Goal: Information Seeking & Learning: Learn about a topic

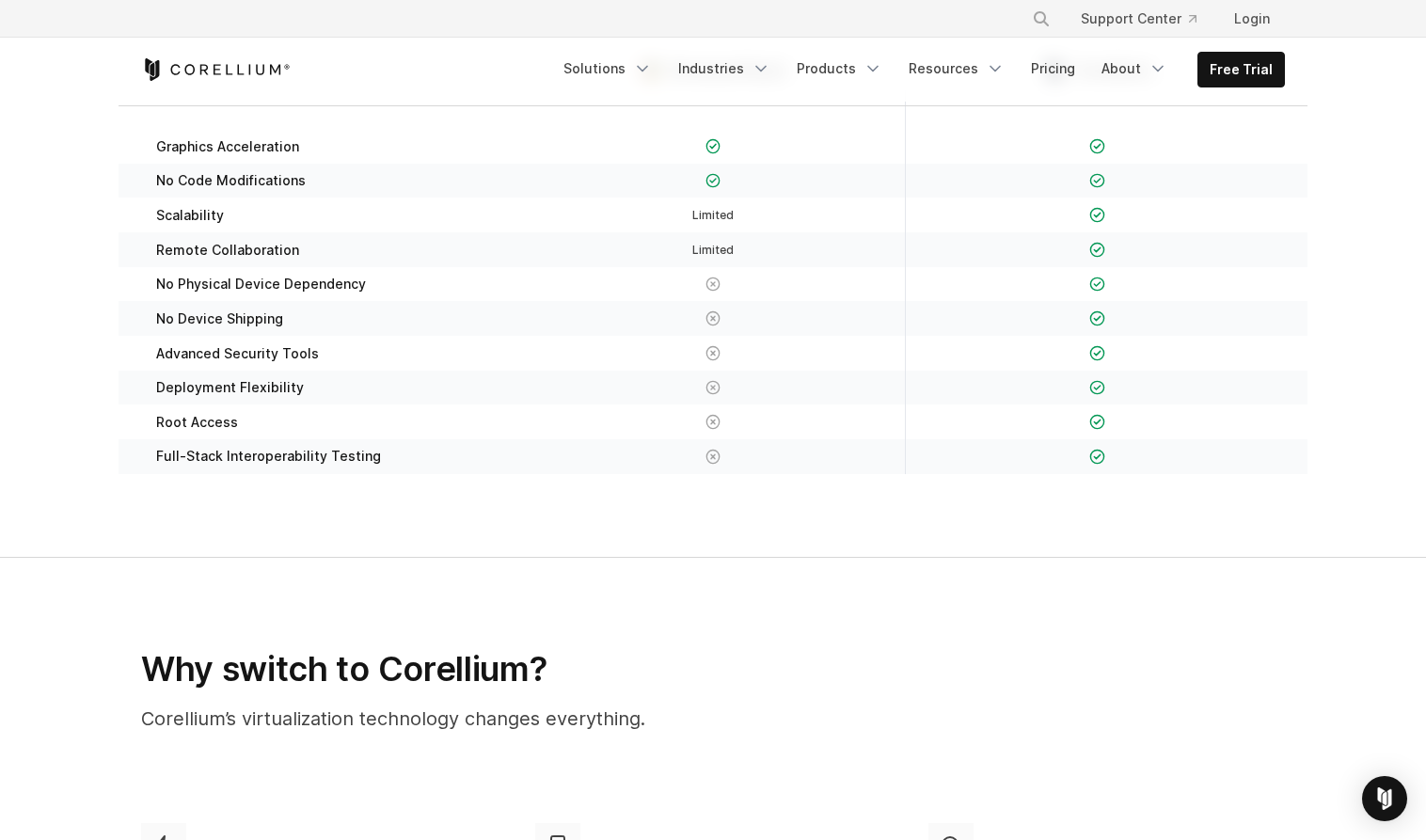
scroll to position [337, 0]
click at [394, 486] on div "Graphics Acceleration No Code Modifications" at bounding box center [713, 303] width 1189 height 390
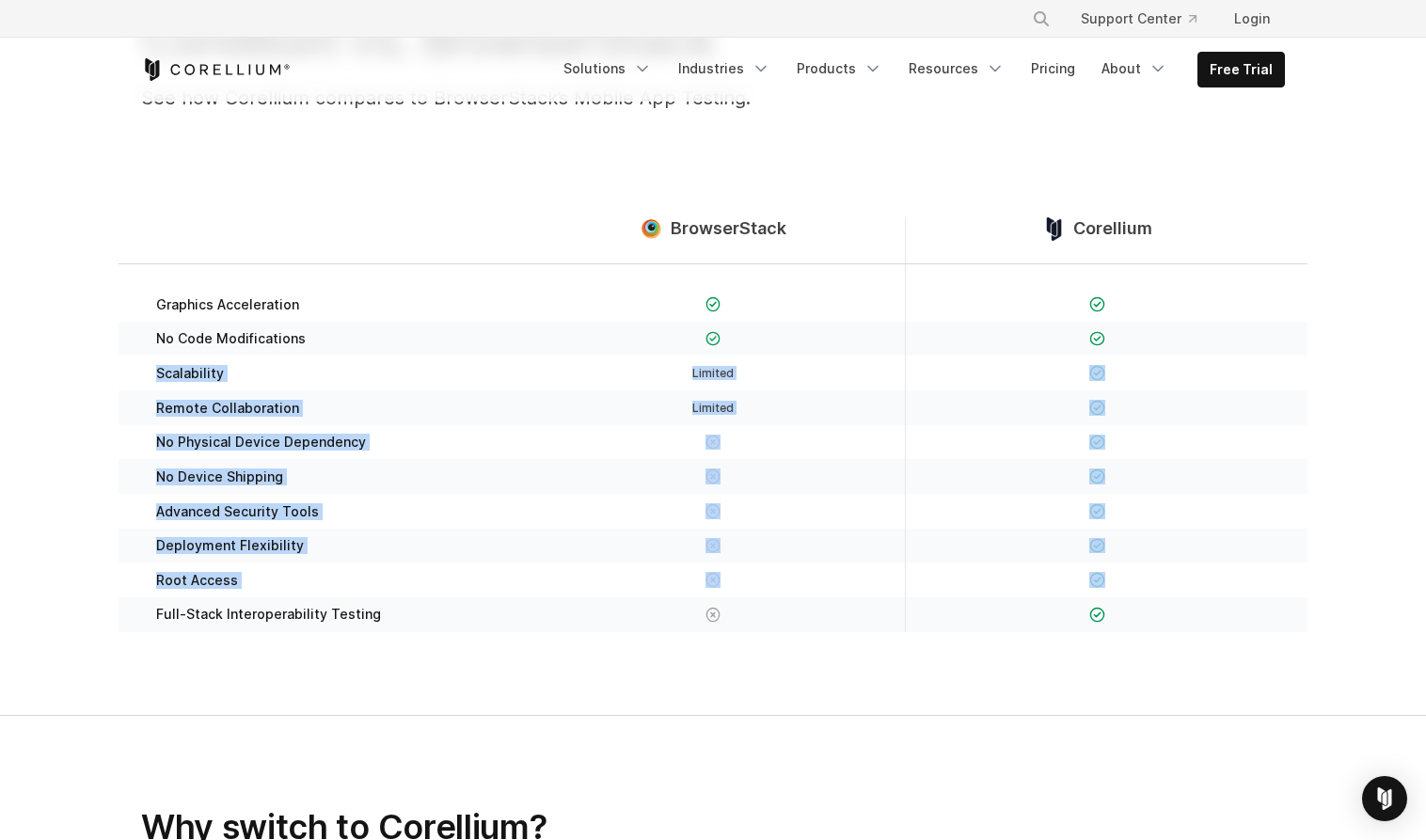
scroll to position [83, 0]
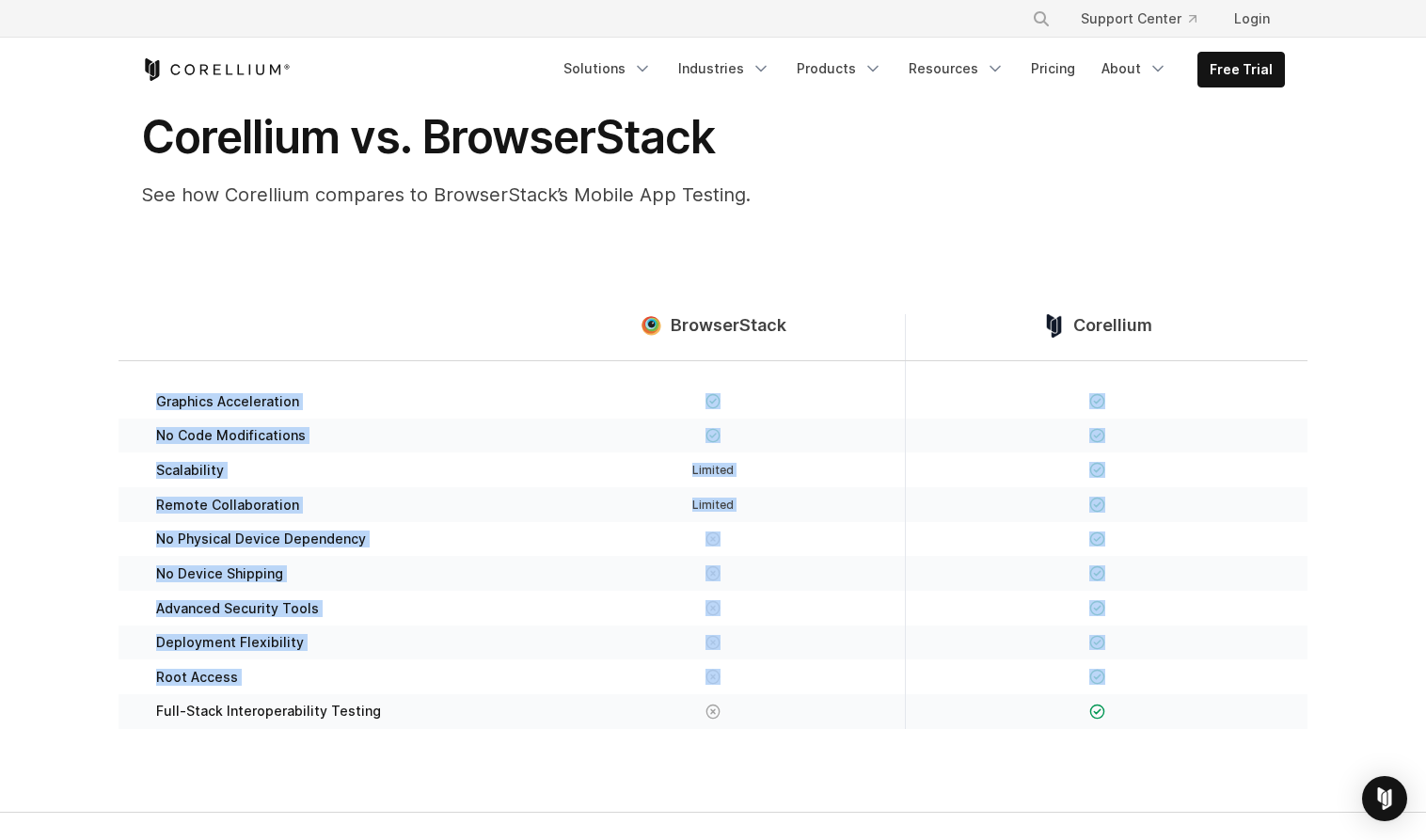
drag, startPoint x: 386, startPoint y: 448, endPoint x: 290, endPoint y: 362, distance: 128.9
click at [290, 362] on div "Graphics Acceleration No Code Modifications" at bounding box center [713, 557] width 1189 height 390
click at [211, 416] on div "Graphics Acceleration" at bounding box center [328, 390] width 383 height 57
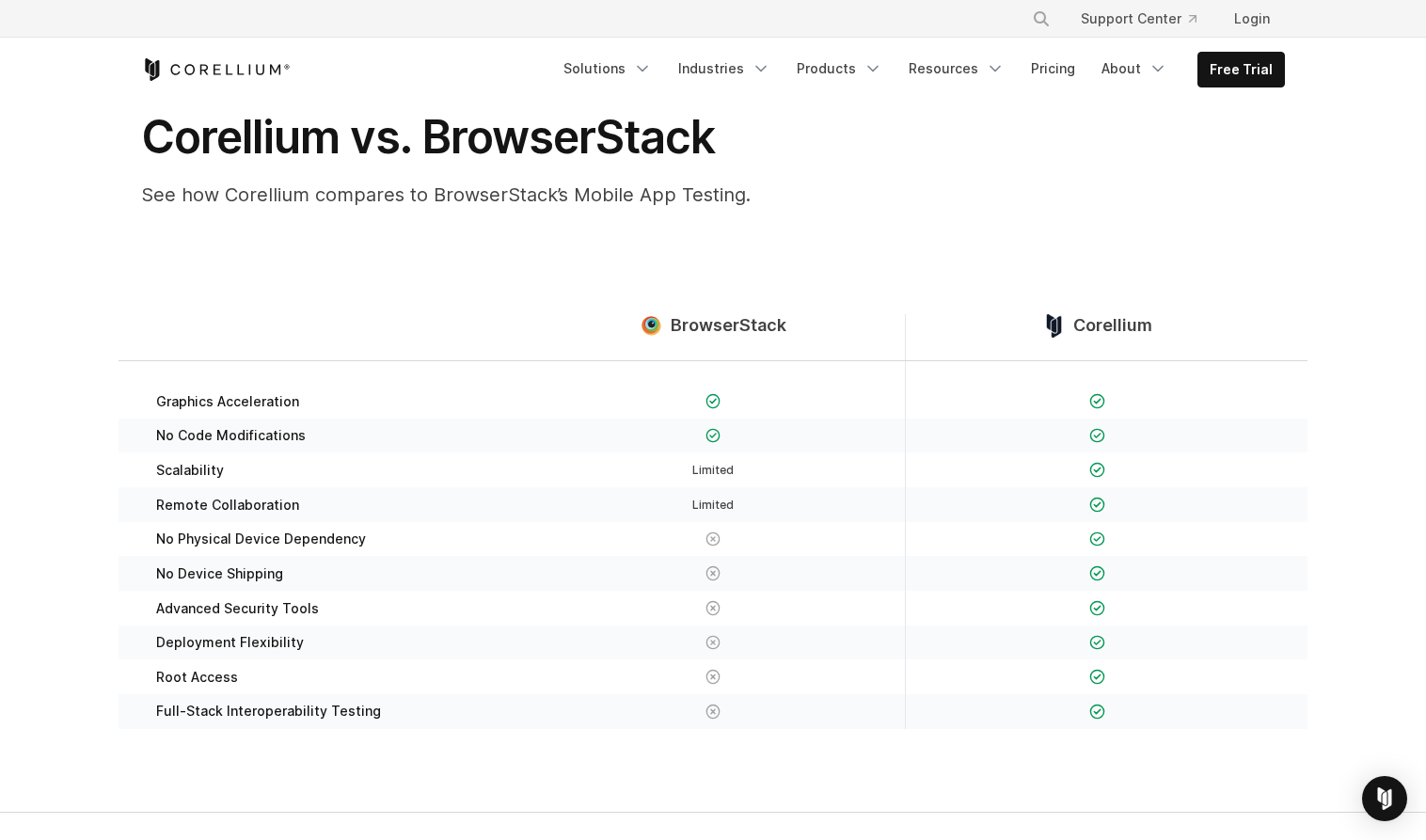
click at [145, 376] on div "Graphics Acceleration" at bounding box center [328, 390] width 383 height 57
click at [156, 440] on span "No Code Modifications" at bounding box center [230, 436] width 149 height 17
click at [199, 393] on span "Graphics Acceleration" at bounding box center [227, 401] width 143 height 17
click at [196, 434] on span "No Code Modifications" at bounding box center [230, 436] width 149 height 17
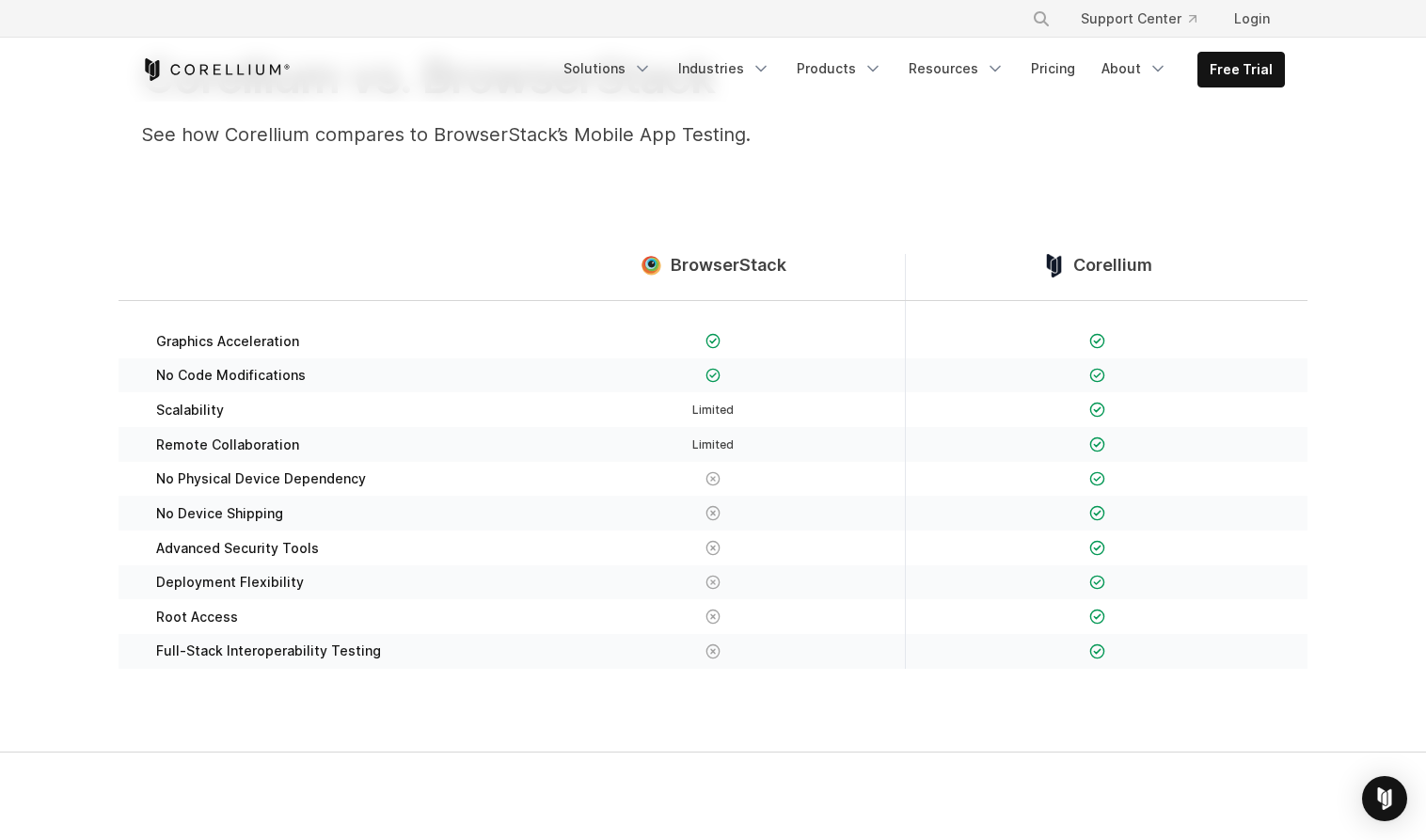
scroll to position [155, 0]
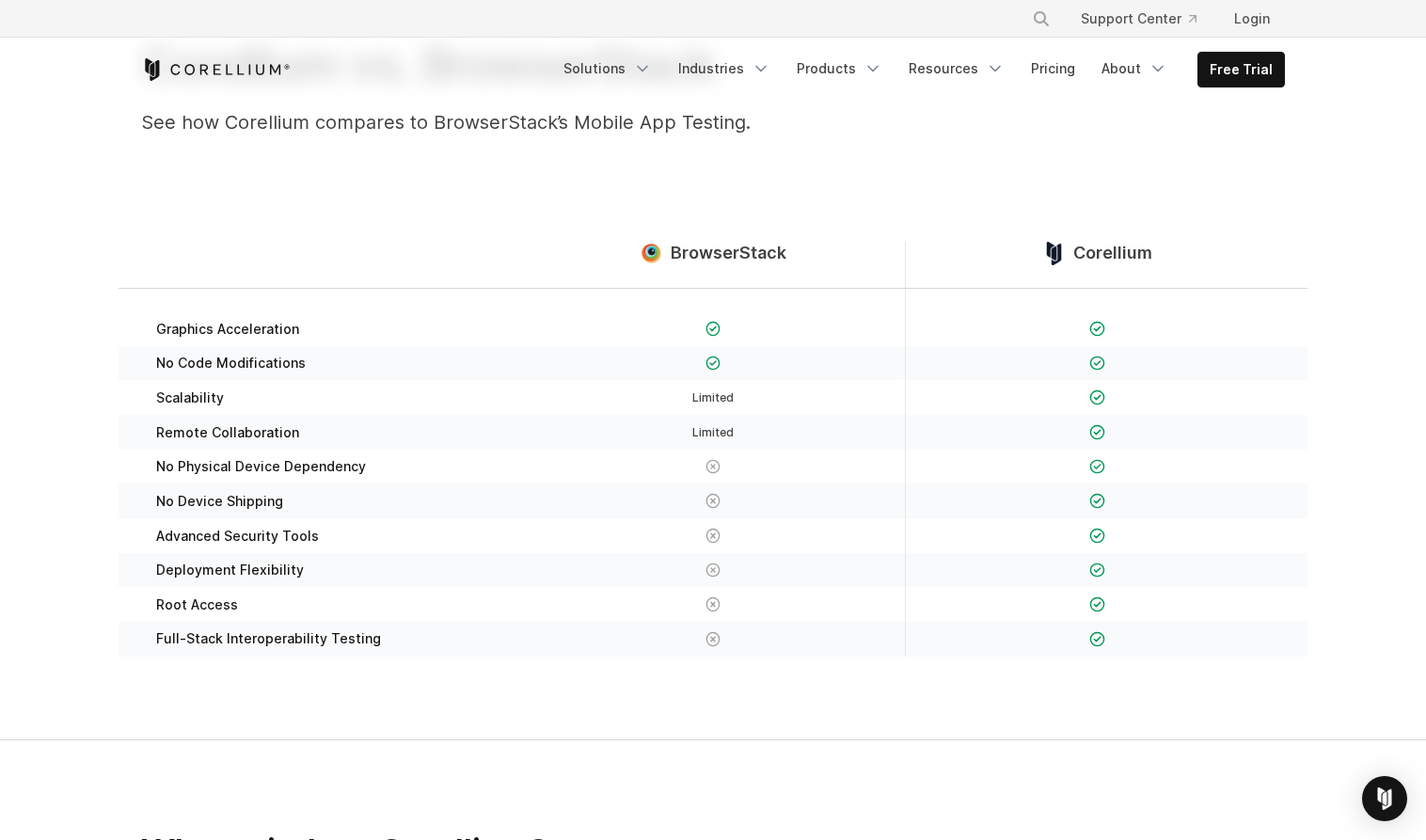
click at [378, 438] on div "Remote Collaboration" at bounding box center [328, 432] width 383 height 35
click at [347, 450] on div "Graphics Acceleration No Code Modifications" at bounding box center [713, 484] width 1189 height 390
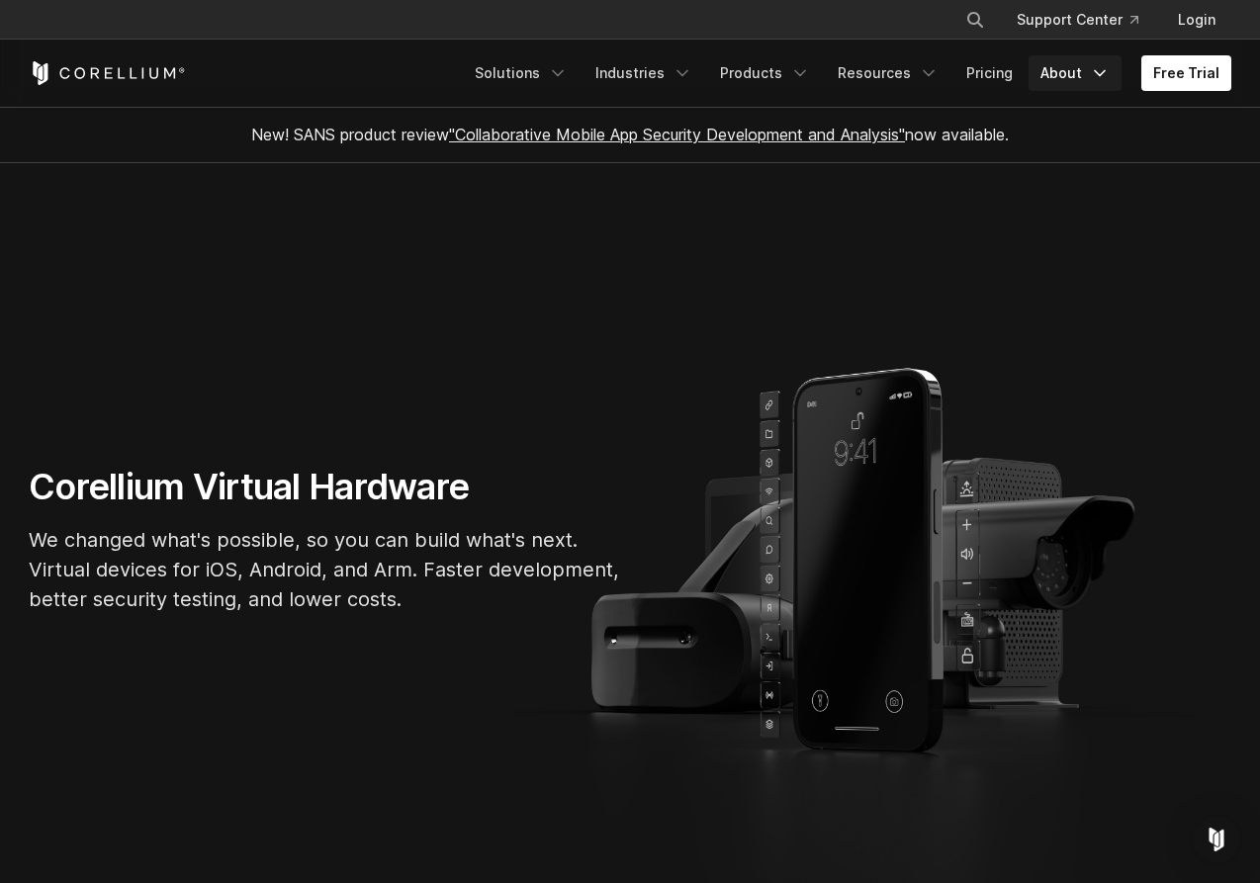
click at [1102, 71] on icon "Navigation Menu" at bounding box center [1099, 73] width 20 height 20
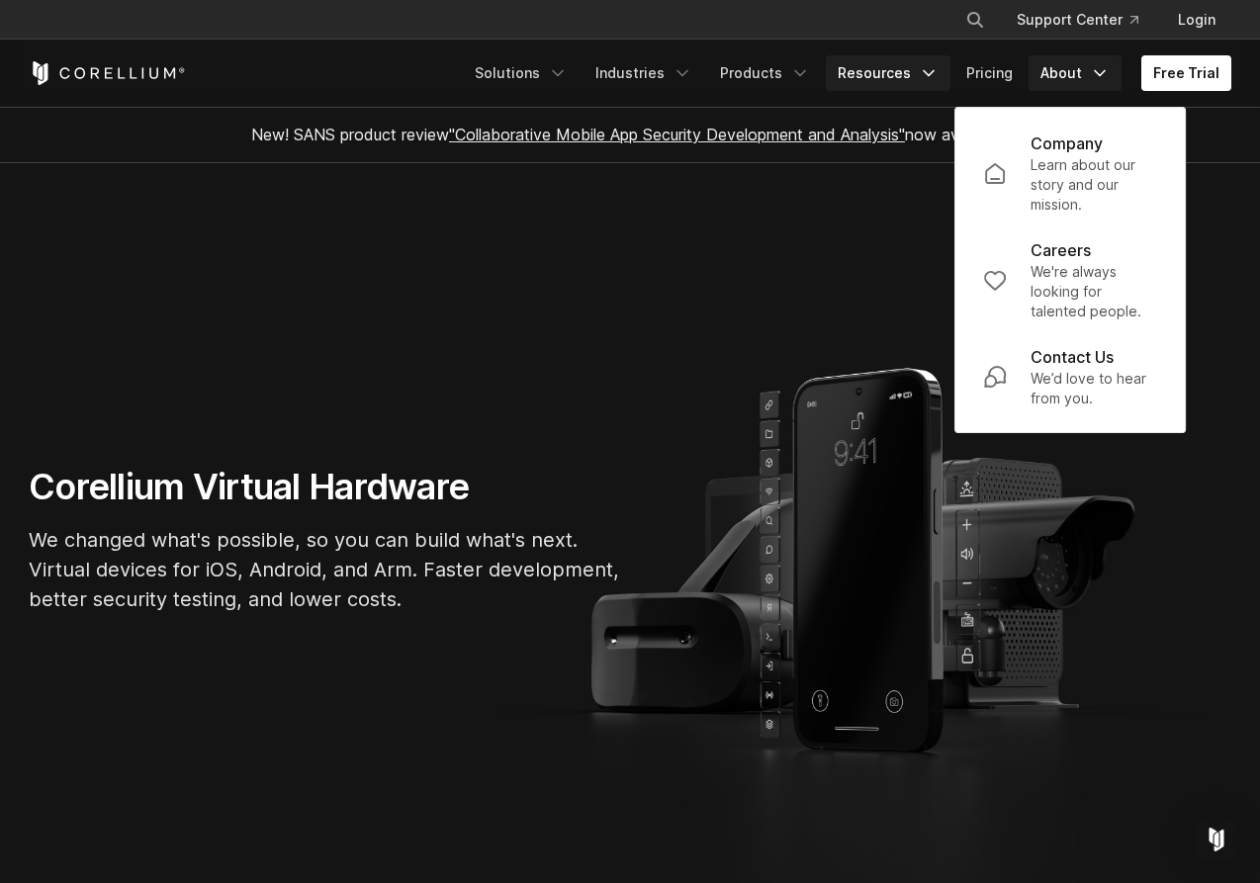
click at [900, 73] on link "Resources" at bounding box center [887, 73] width 125 height 36
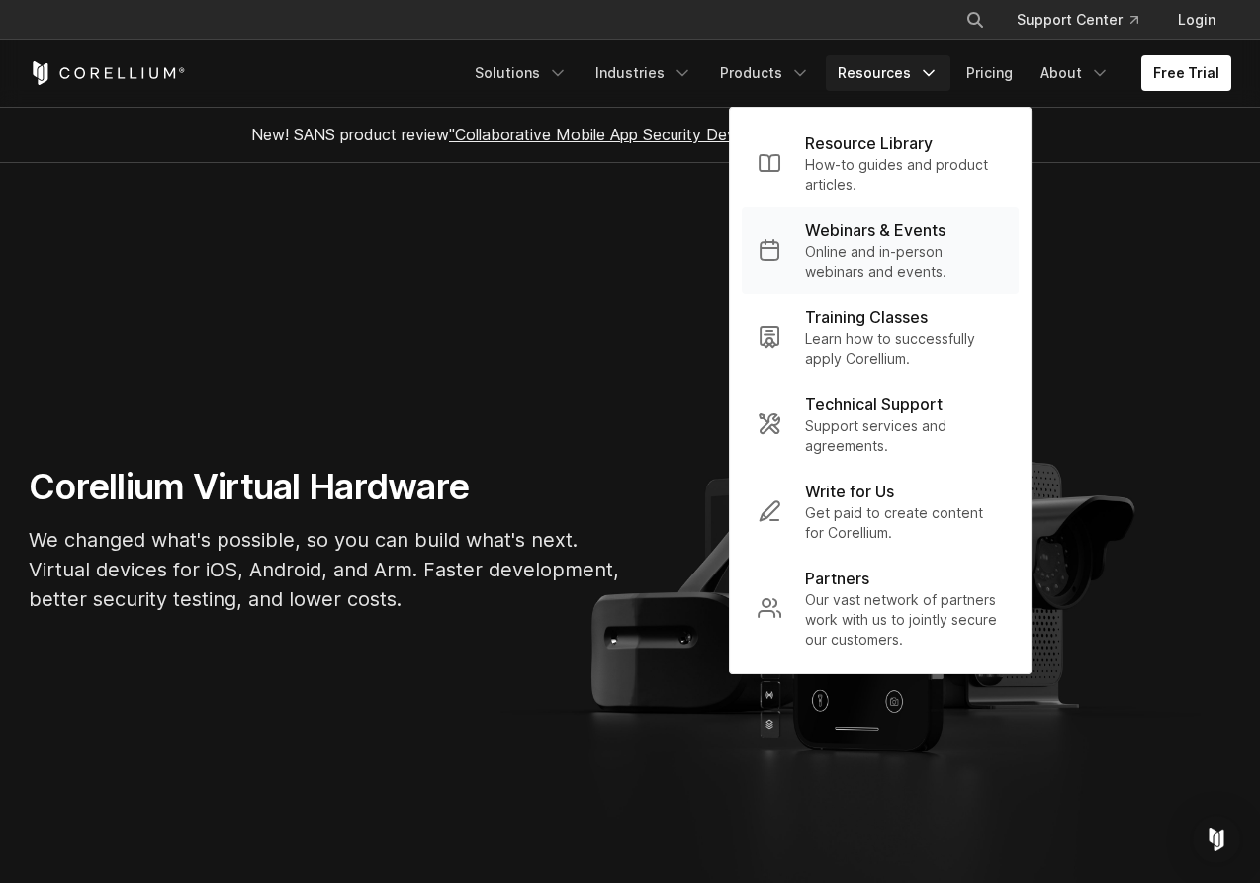
click at [911, 245] on p "Online and in-person webinars and events." at bounding box center [904, 262] width 198 height 40
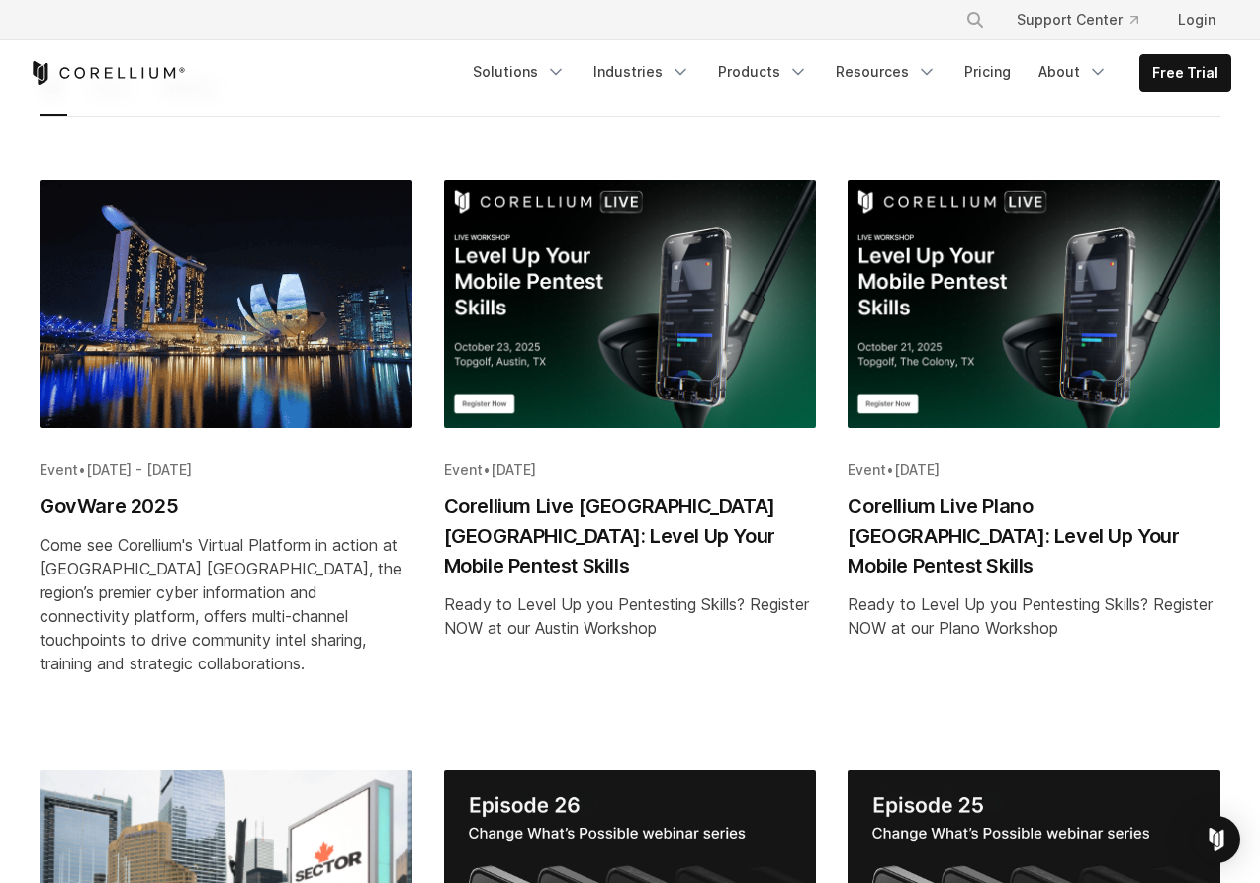
scroll to position [864, 0]
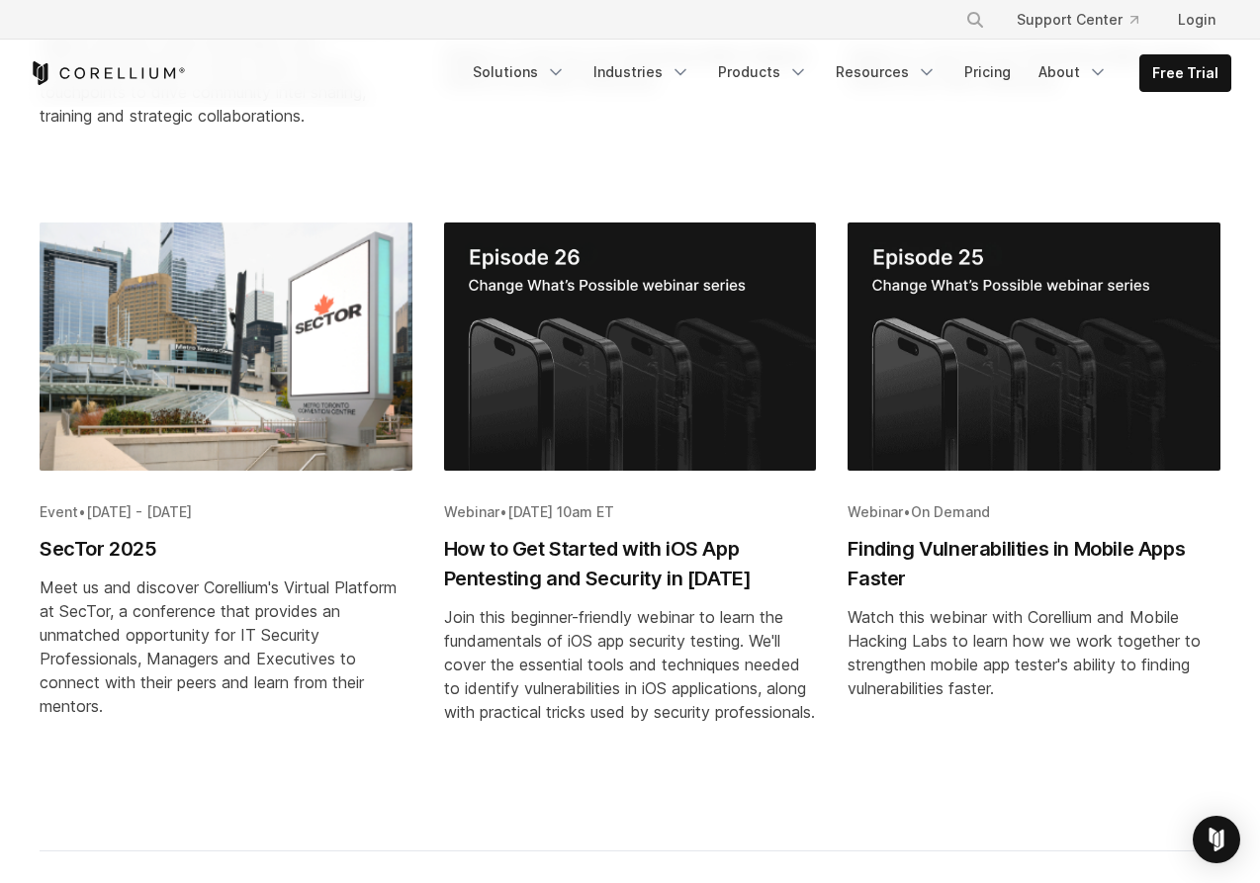
click at [581, 576] on h2 "How to Get Started with iOS App Pentesting and Security in [DATE]" at bounding box center [630, 563] width 373 height 59
